Goal: Information Seeking & Learning: Understand process/instructions

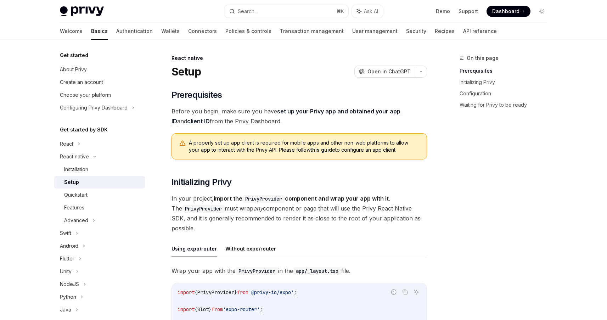
scroll to position [116, 0]
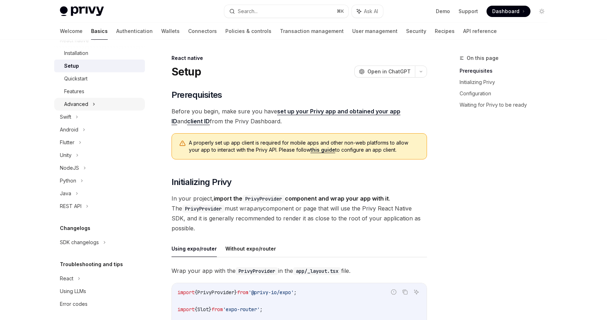
click at [88, 107] on div "Advanced" at bounding box center [99, 104] width 91 height 13
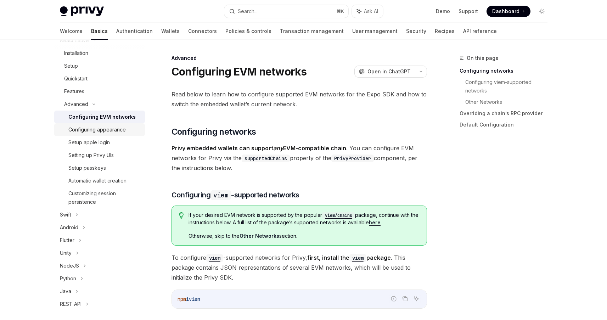
click at [121, 130] on div "Configuring appearance" at bounding box center [96, 129] width 57 height 9
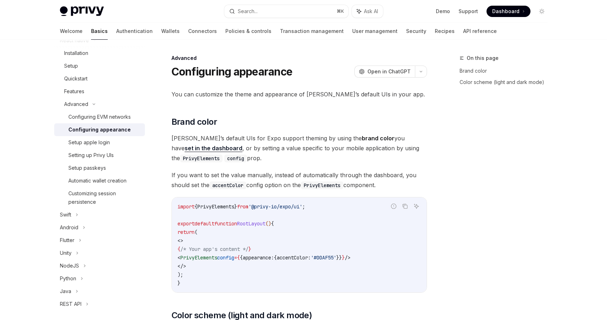
type textarea "*"
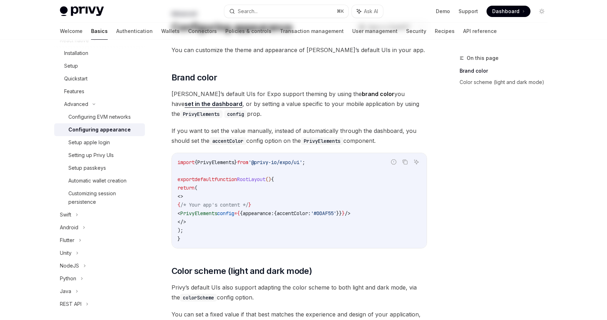
scroll to position [50, 0]
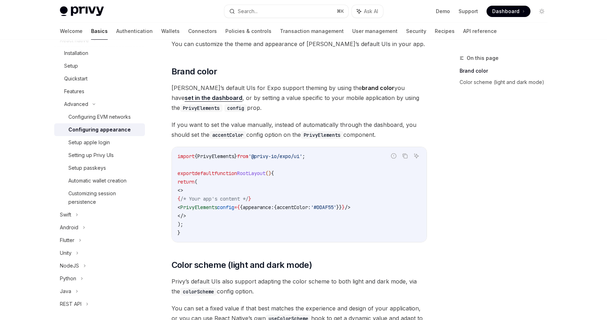
click at [311, 207] on span "accentColor:" at bounding box center [294, 207] width 34 height 6
copy span "accentColor"
click at [350, 113] on div "You can customize the theme and appearance of [PERSON_NAME]’s default UIs in yo…" at bounding box center [298, 250] width 255 height 422
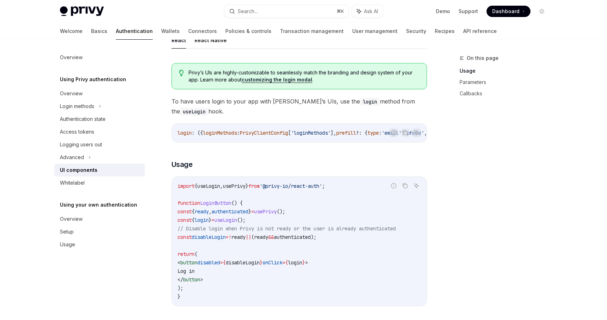
scroll to position [376, 0]
